Goal: Task Accomplishment & Management: Use online tool/utility

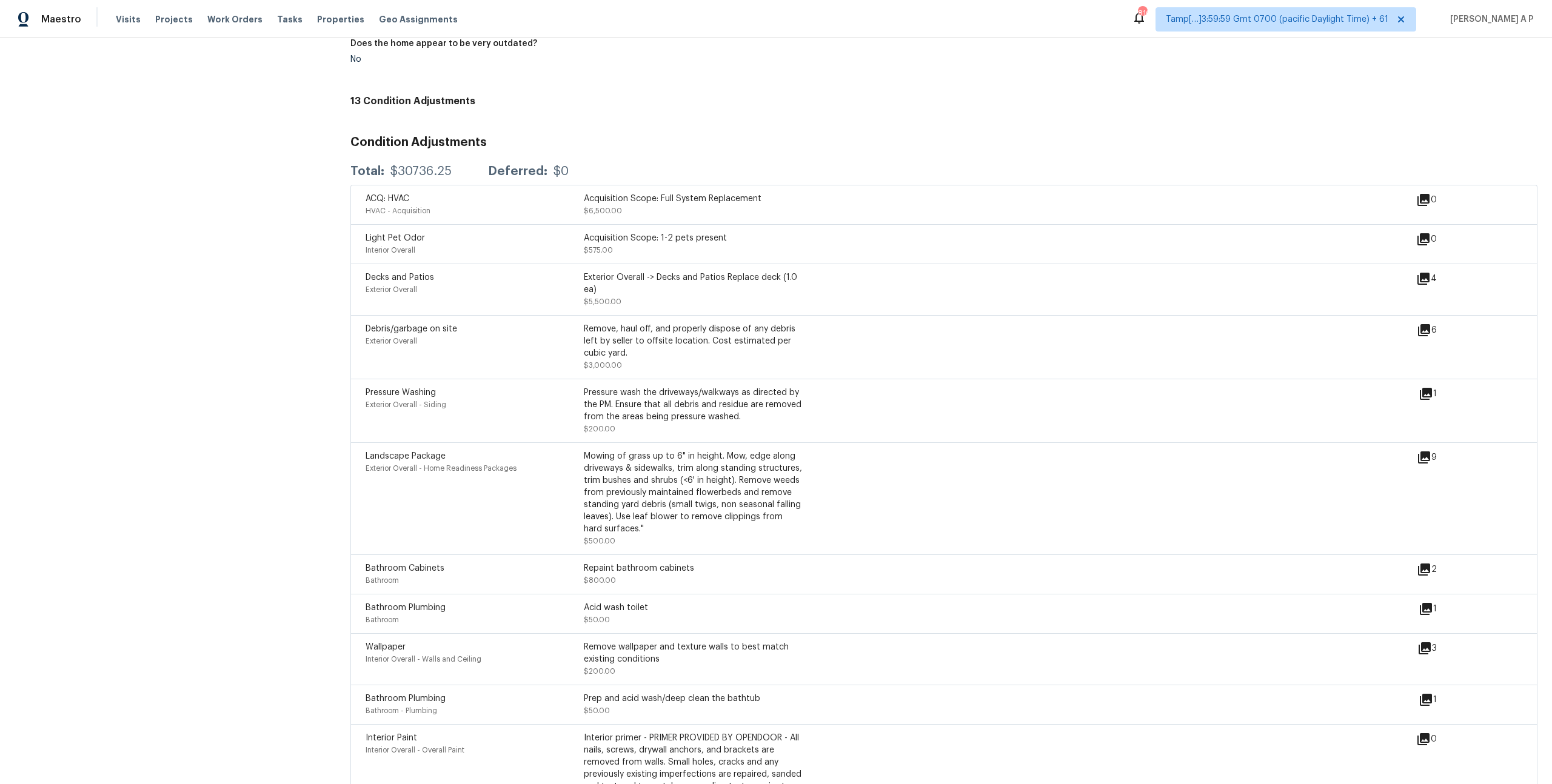
scroll to position [1403, 0]
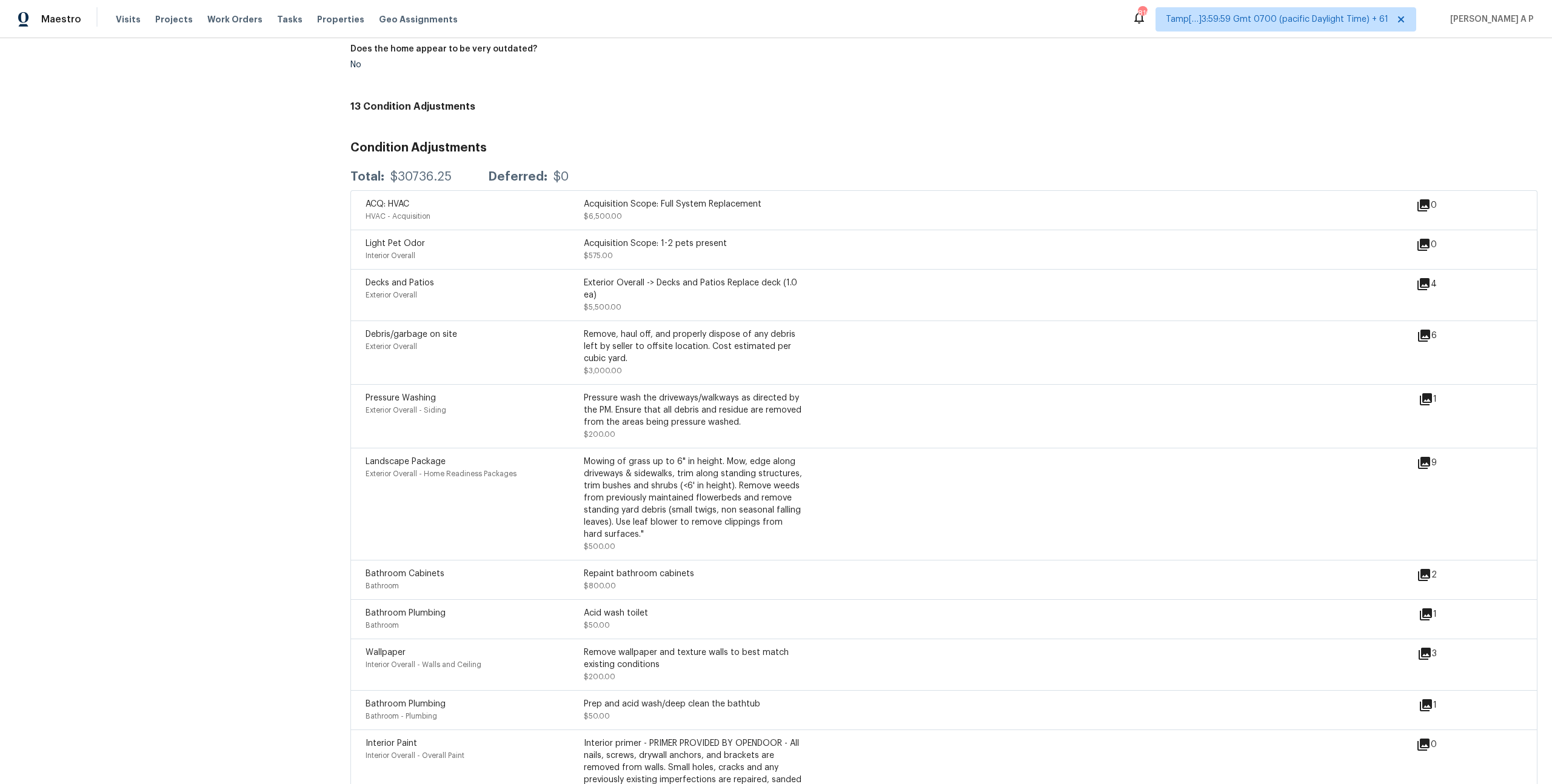
click at [1423, 281] on icon at bounding box center [1423, 284] width 12 height 12
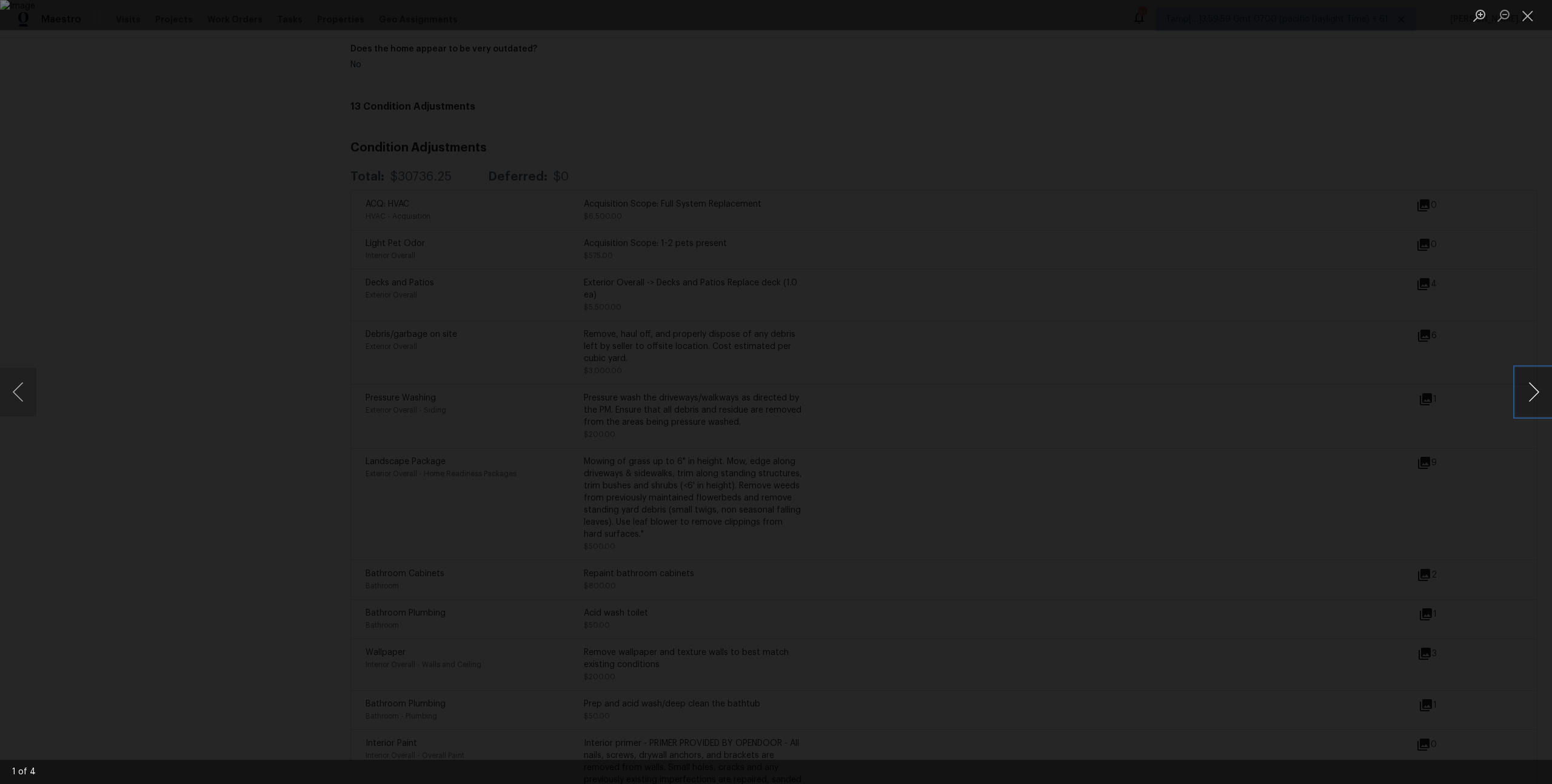
click at [1523, 393] on button "Next image" at bounding box center [1533, 392] width 37 height 48
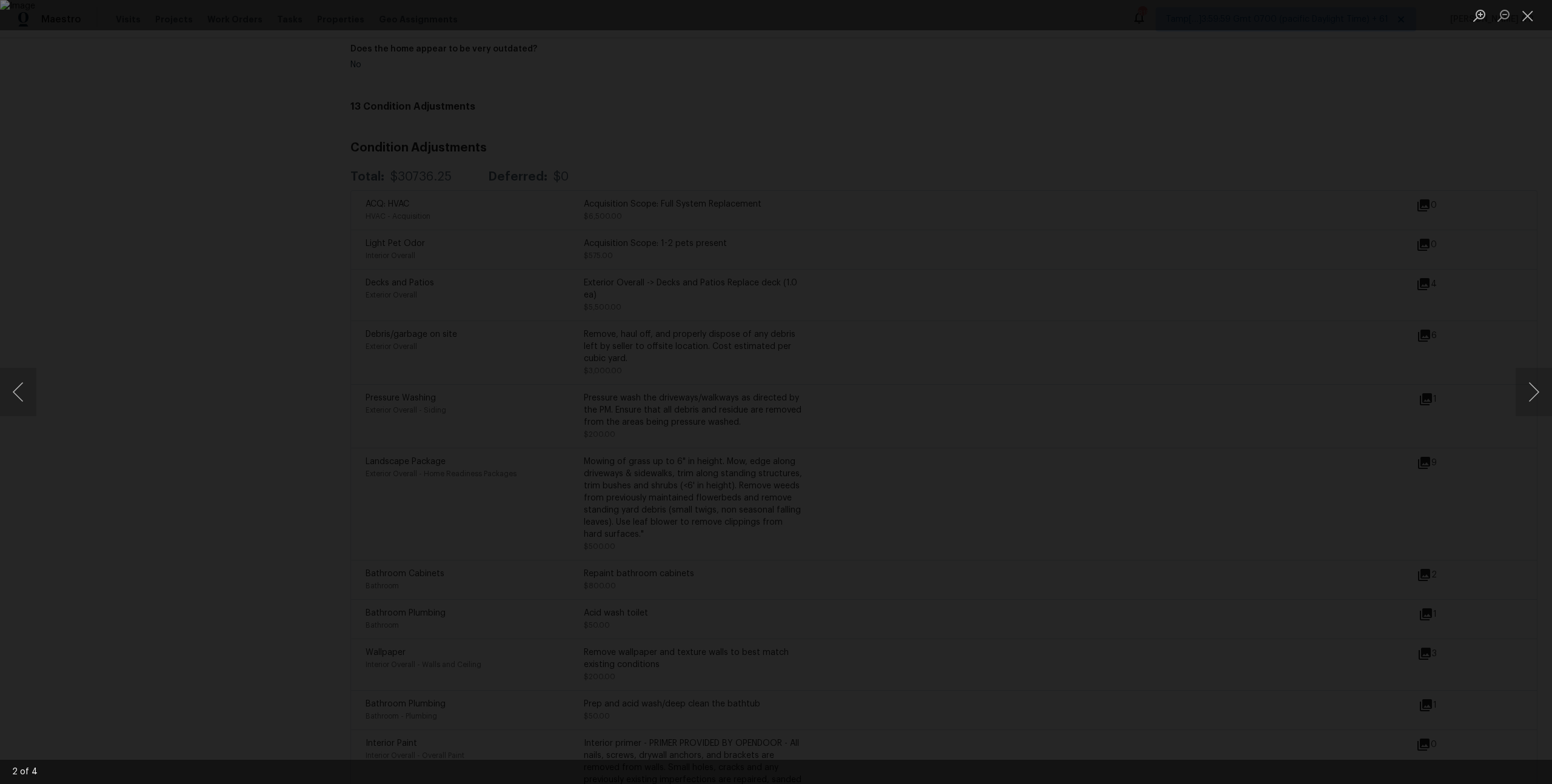
click at [1413, 437] on div "Lightbox" at bounding box center [776, 392] width 1552 height 784
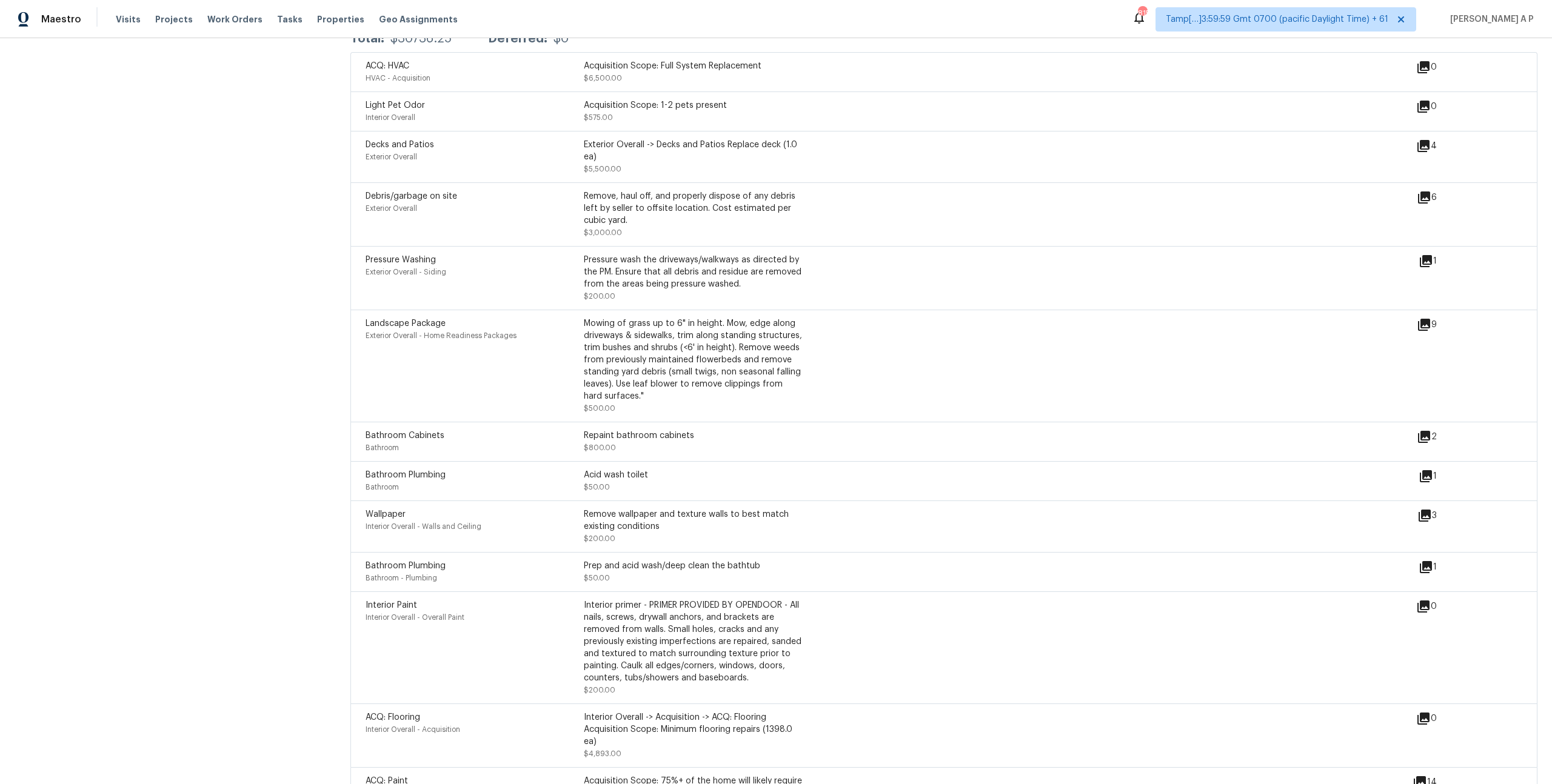
scroll to position [1580, 0]
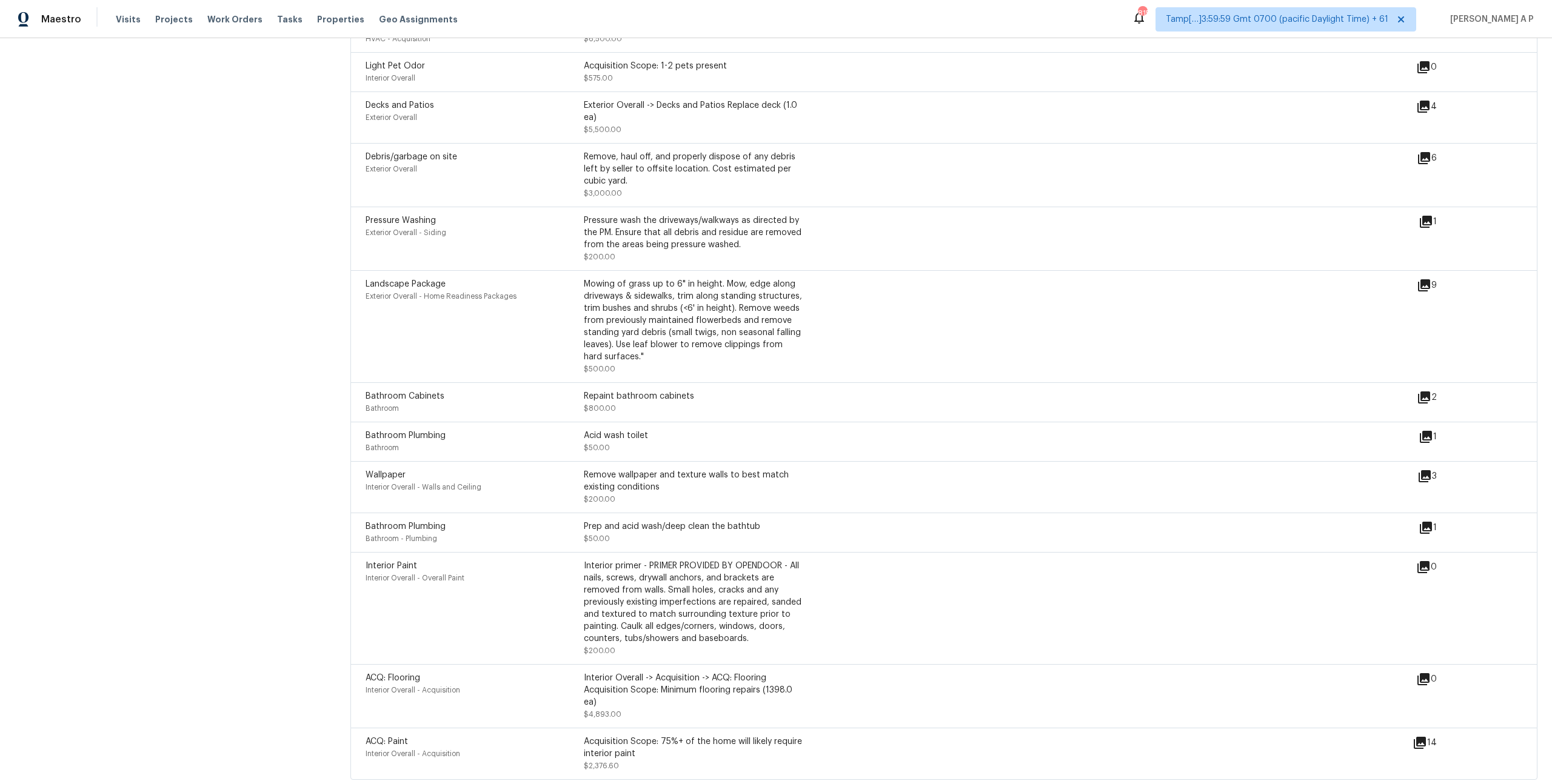
click at [1426, 152] on icon at bounding box center [1424, 158] width 14 height 14
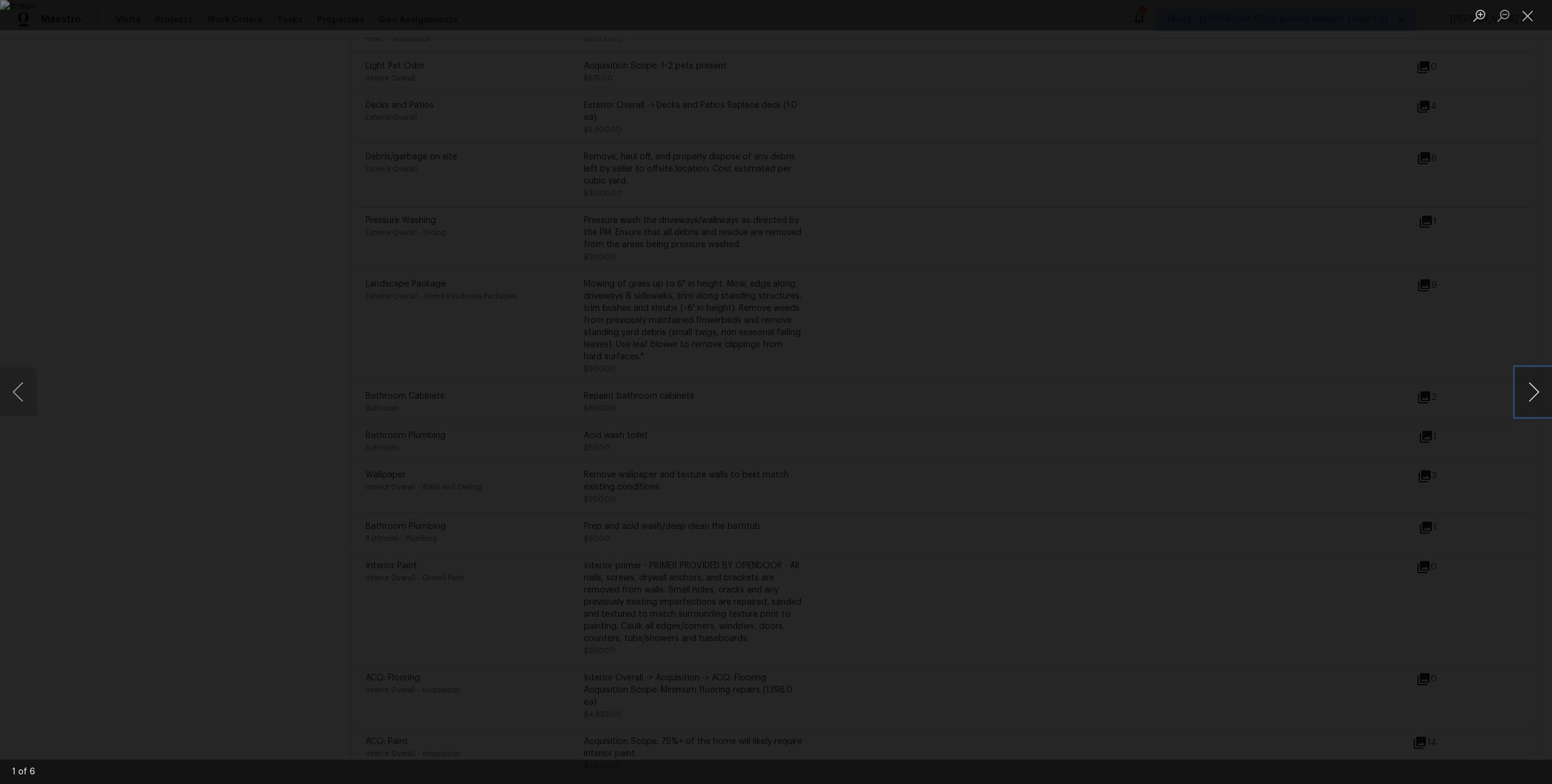
click at [1533, 395] on button "Next image" at bounding box center [1533, 392] width 37 height 48
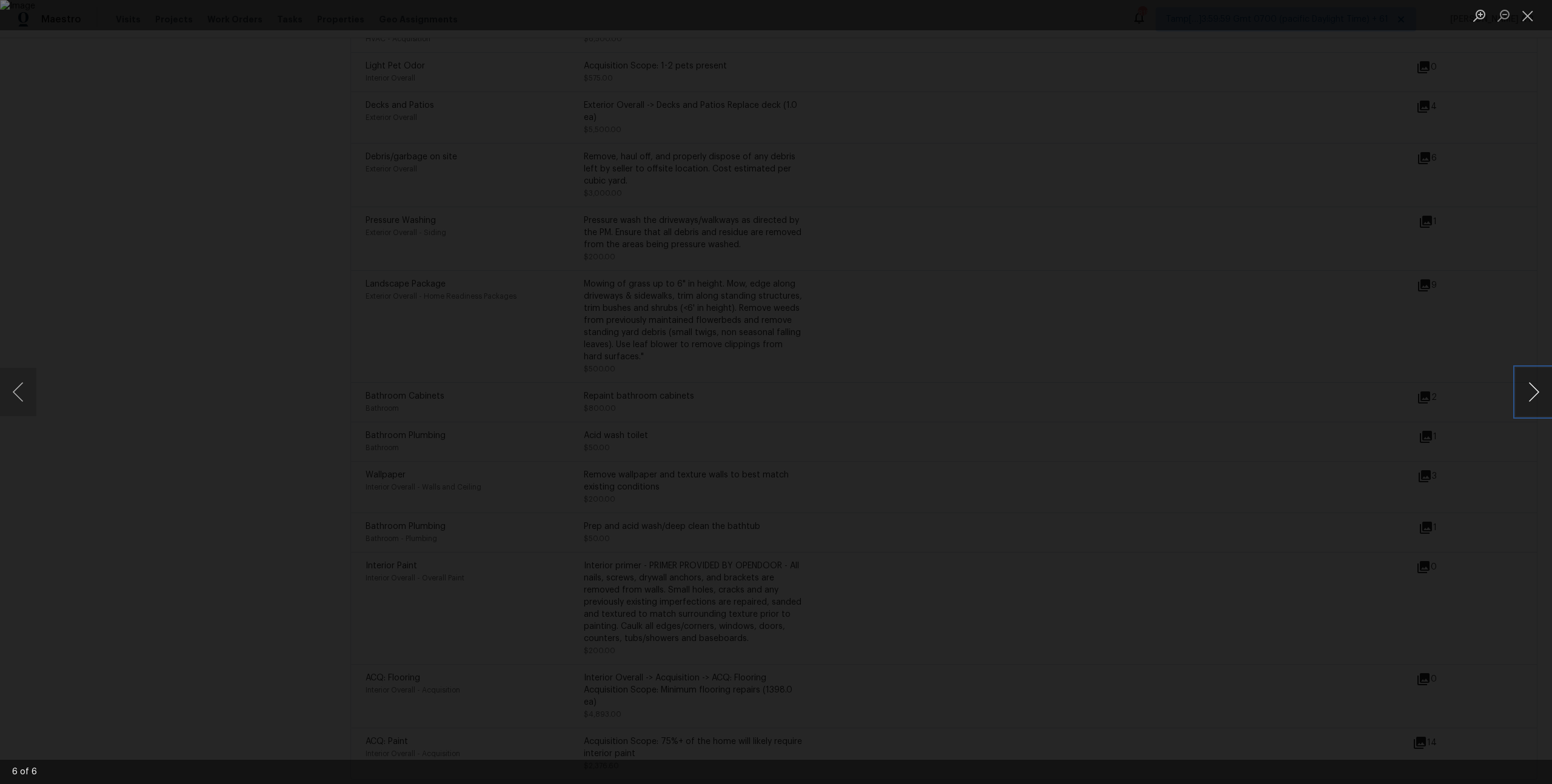
click at [1533, 395] on button "Next image" at bounding box center [1533, 392] width 37 height 48
click at [1413, 346] on div "Lightbox" at bounding box center [776, 392] width 1552 height 784
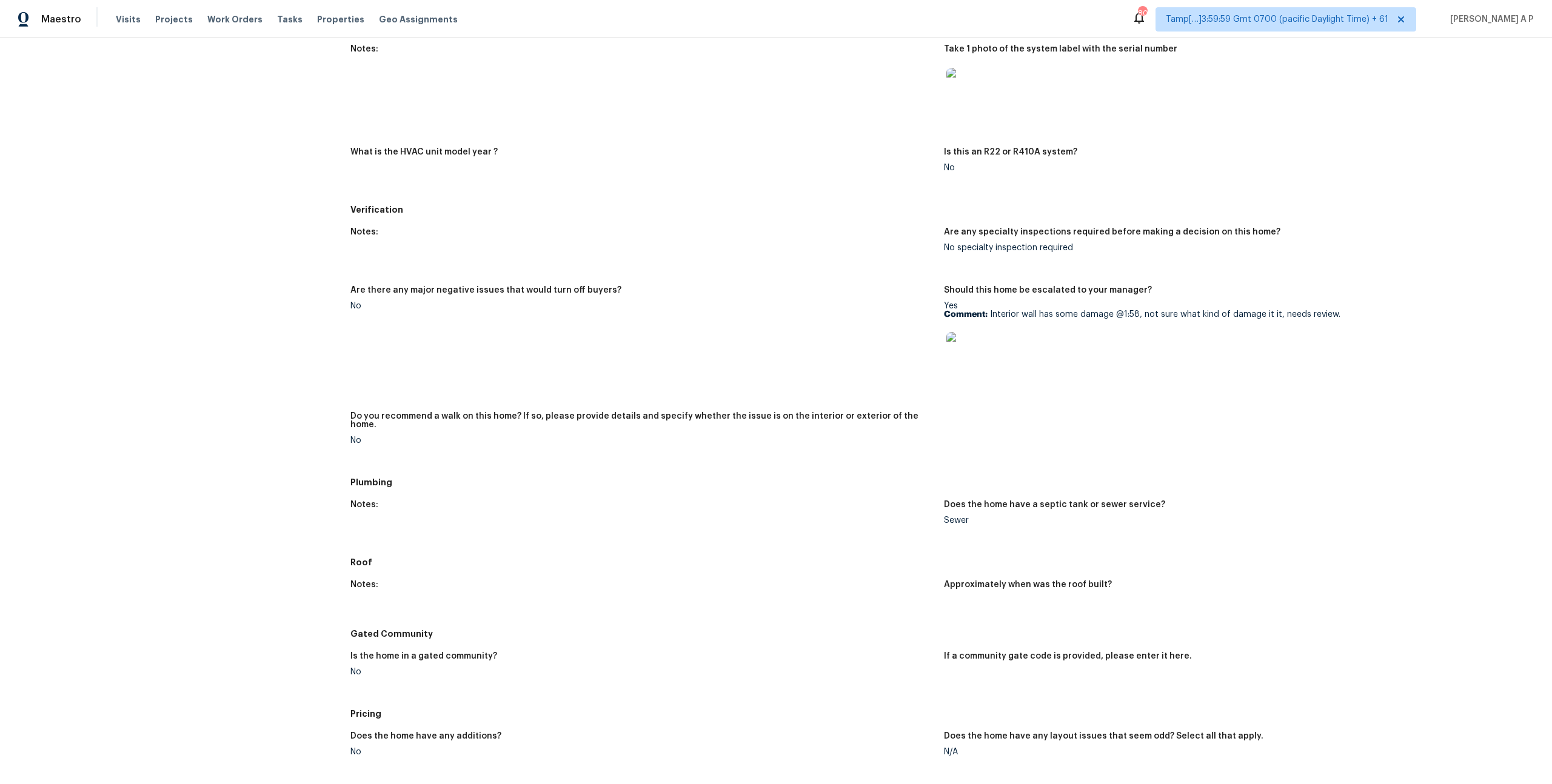
scroll to position [589, 0]
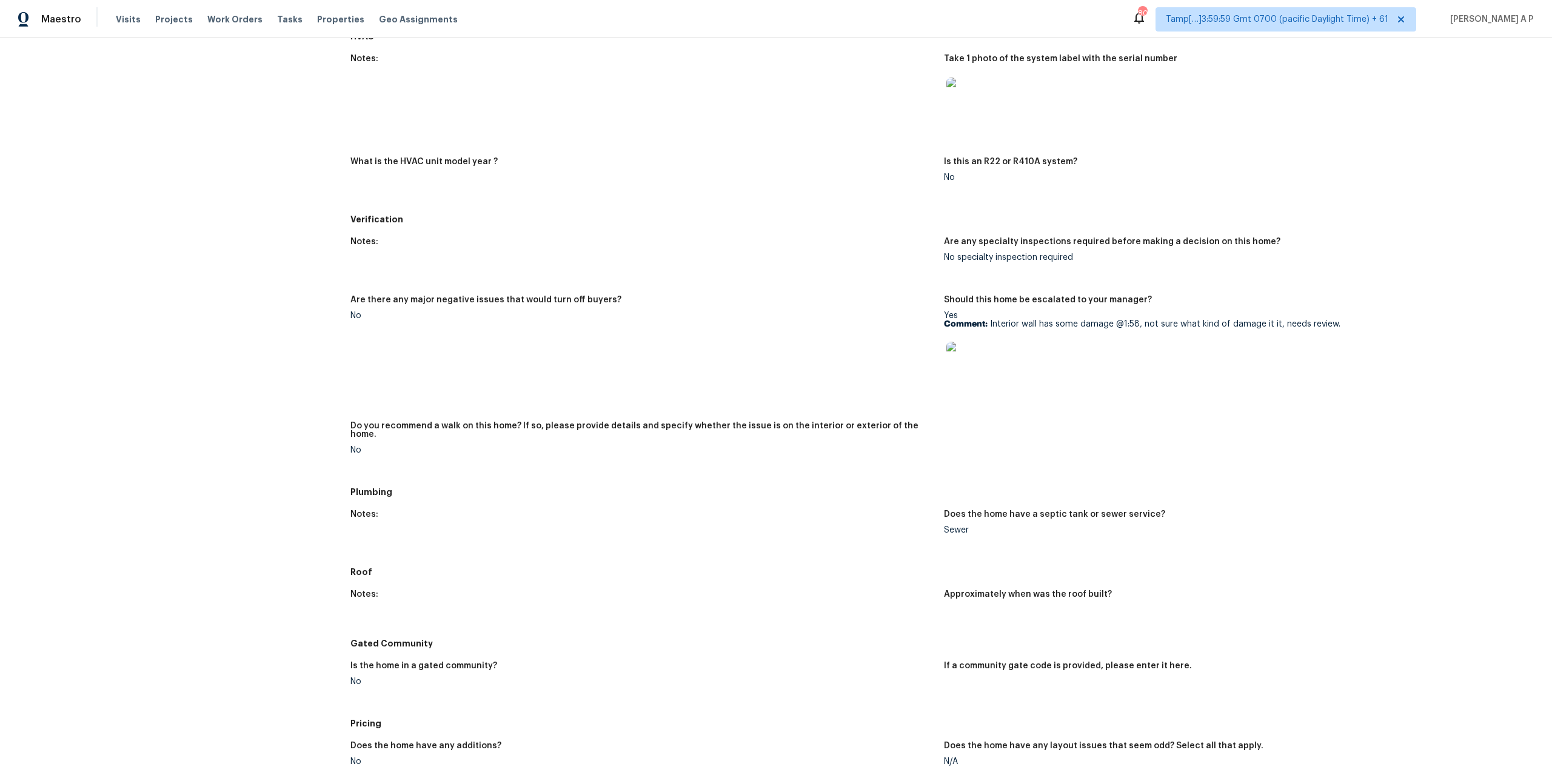
click at [978, 361] on img at bounding box center [965, 361] width 39 height 39
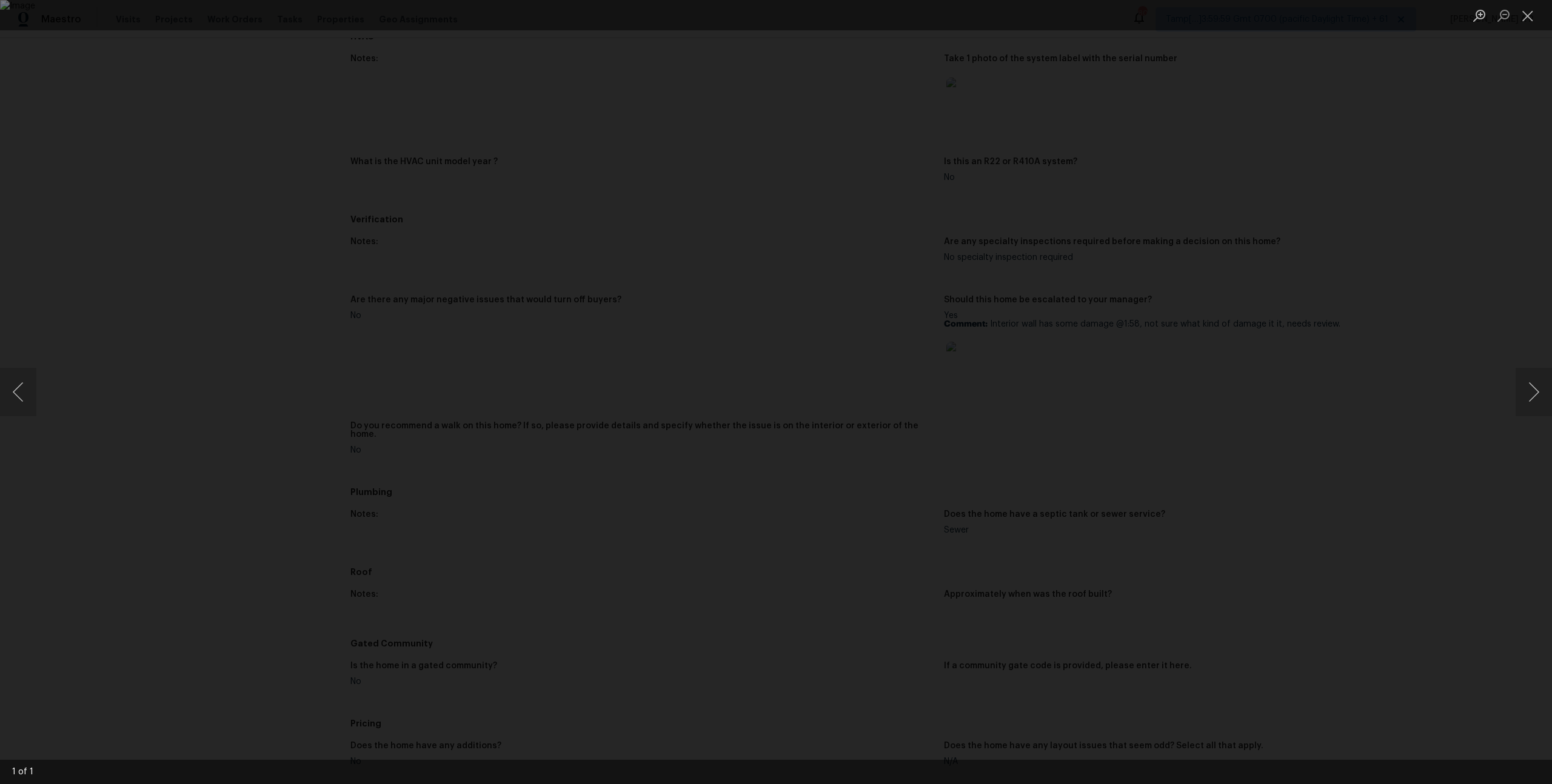
click at [1379, 373] on div "Lightbox" at bounding box center [776, 392] width 1552 height 784
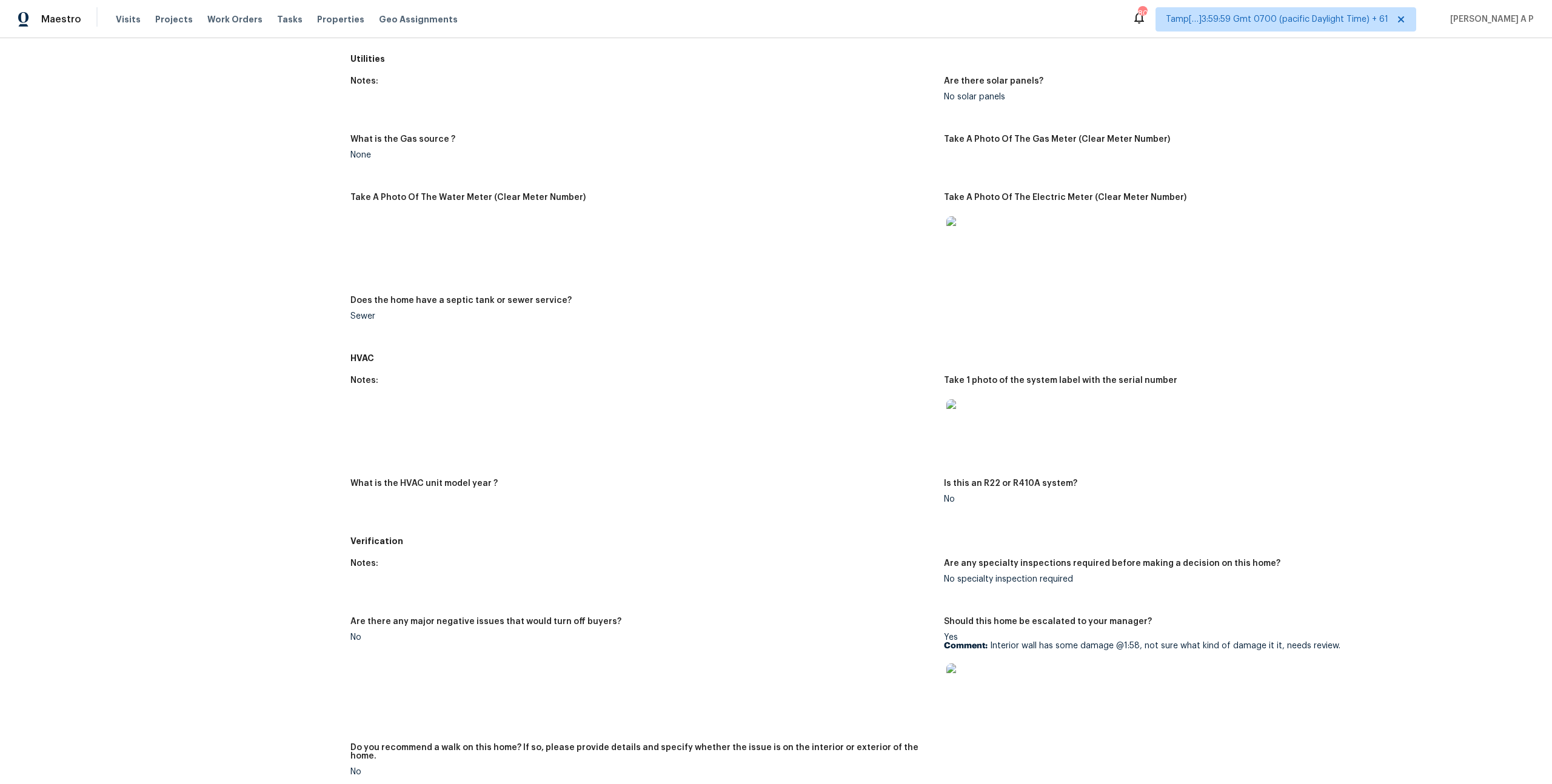
scroll to position [0, 0]
